Goal: Navigation & Orientation: Go to known website

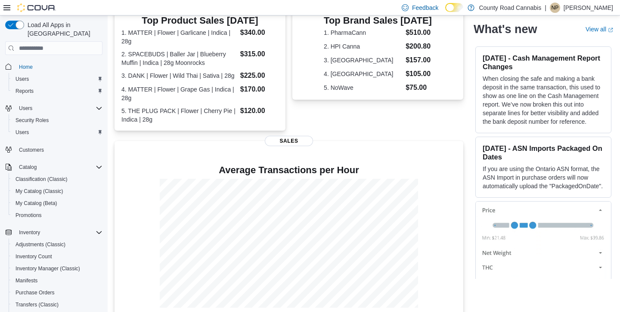
scroll to position [270, 0]
